Goal: Check status: Check status

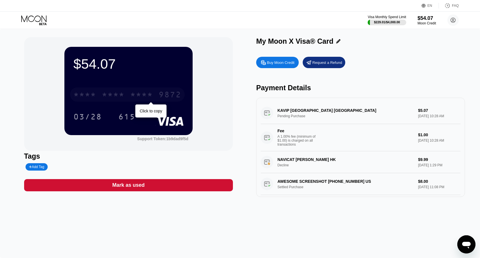
click at [159, 93] on div "9872" at bounding box center [170, 95] width 23 height 9
click at [161, 96] on div "9872" at bounding box center [170, 95] width 23 height 9
click at [145, 97] on div "* * * *" at bounding box center [141, 95] width 23 height 9
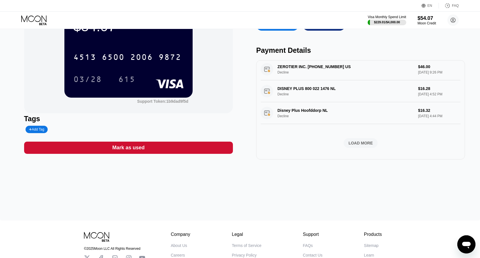
scroll to position [85, 0]
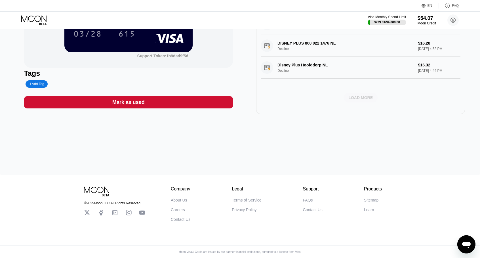
click at [366, 95] on div "LOAD MORE" at bounding box center [360, 97] width 24 height 5
click at [358, 95] on div "LOAD MORE" at bounding box center [360, 97] width 24 height 5
click at [351, 95] on div "LOAD MORE" at bounding box center [360, 97] width 24 height 5
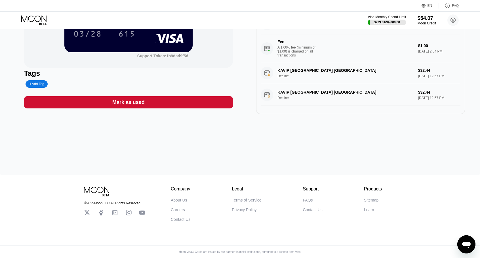
scroll to position [1511, 0]
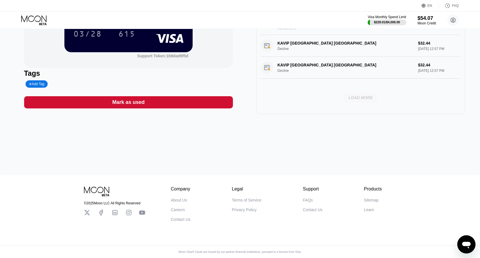
click at [362, 100] on div "LOAD MORE" at bounding box center [360, 97] width 24 height 5
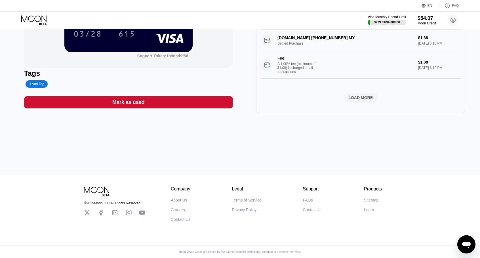
scroll to position [2078, 0]
click at [356, 96] on div "LOAD MORE" at bounding box center [360, 97] width 24 height 5
click at [356, 94] on div "LOADING..." at bounding box center [361, 98] width 200 height 10
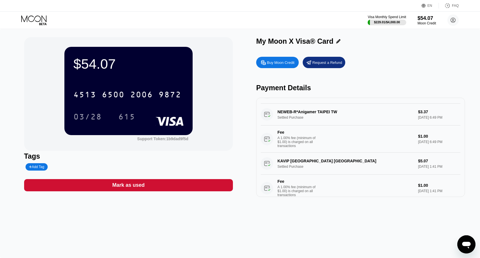
scroll to position [1567, 0]
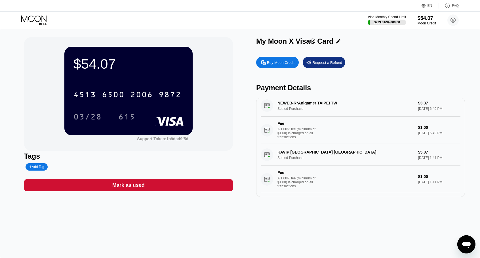
click at [322, 141] on div "NEWEB-R*Anigamer TAIPEI TW Settled Purchase $3.37 Jul 23, 2025 6:49 PM Fee A 1.…" at bounding box center [361, 119] width 200 height 49
click at [322, 140] on div "NEWEB-R*Anigamer TAIPEI TW Settled Purchase $3.37 Jul 23, 2025 6:49 PM Fee A 1.…" at bounding box center [361, 119] width 200 height 49
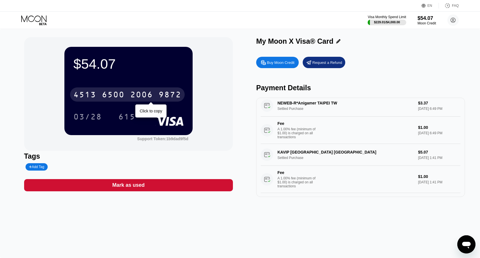
click at [150, 97] on div "2006" at bounding box center [141, 95] width 23 height 9
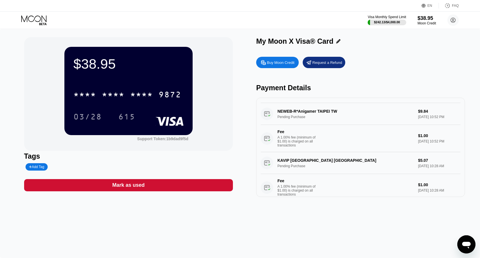
scroll to position [57, 0]
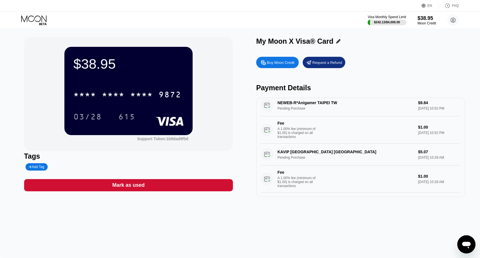
click at [120, 88] on div "* * * * * * * * * * * * 9872" at bounding box center [128, 92] width 110 height 19
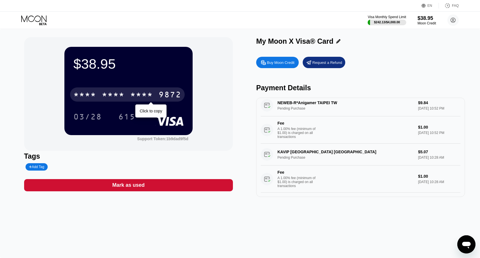
click at [124, 93] on div "* * * *" at bounding box center [113, 95] width 23 height 9
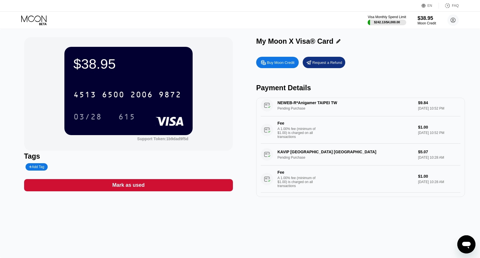
click at [121, 96] on div "6500" at bounding box center [113, 95] width 23 height 9
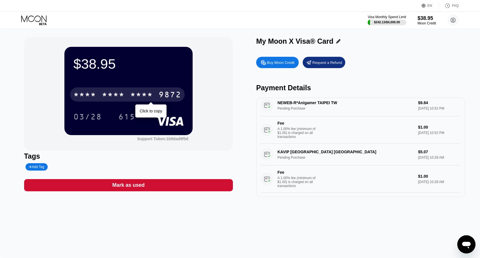
click at [123, 90] on div "* * * * * * * * * * * * 9872" at bounding box center [127, 94] width 115 height 14
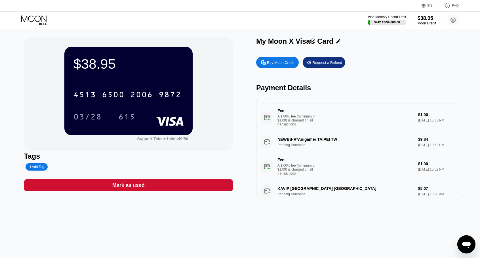
scroll to position [0, 0]
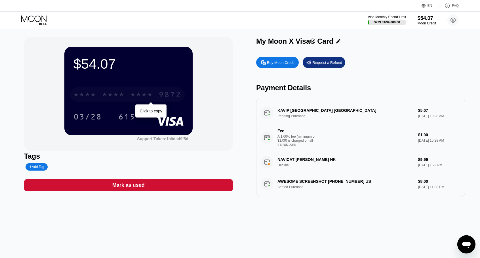
click at [135, 89] on div "* * * * * * * * * * * * 9872" at bounding box center [127, 94] width 115 height 14
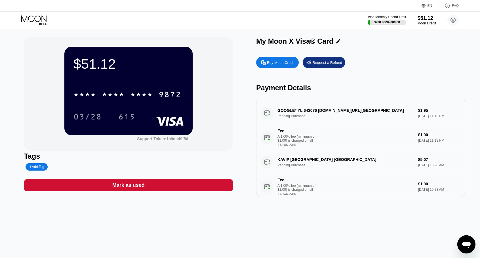
click at [310, 111] on div "GOOGLE*IYL 642076 G.CO/HELPPAY#US Pending Purchase $1.95 Aug 22, 2025 11:13 PM …" at bounding box center [361, 126] width 200 height 49
drag, startPoint x: 302, startPoint y: 111, endPoint x: 312, endPoint y: 112, distance: 10.2
click at [312, 112] on div "GOOGLE*IYL 642076 G.CO/HELPPAY#US Pending Purchase $1.95 Aug 22, 2025 11:13 PM …" at bounding box center [361, 126] width 200 height 49
